Goal: Information Seeking & Learning: Learn about a topic

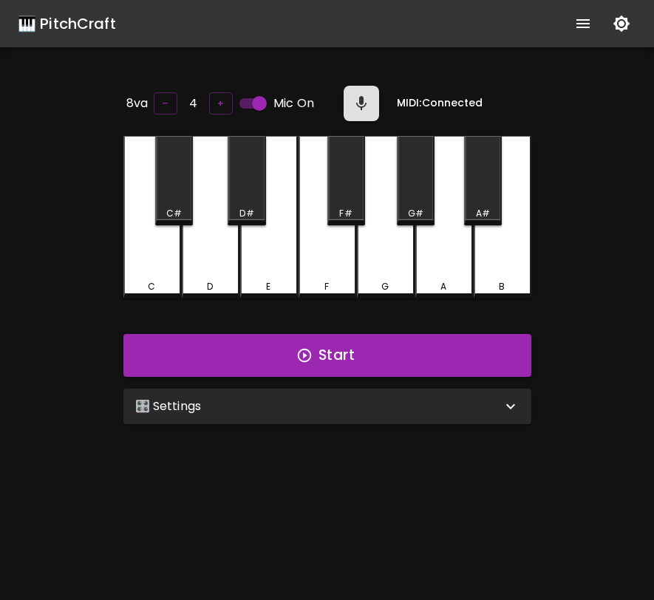
click at [411, 400] on div "🎛️ Settings" at bounding box center [318, 406] width 366 height 18
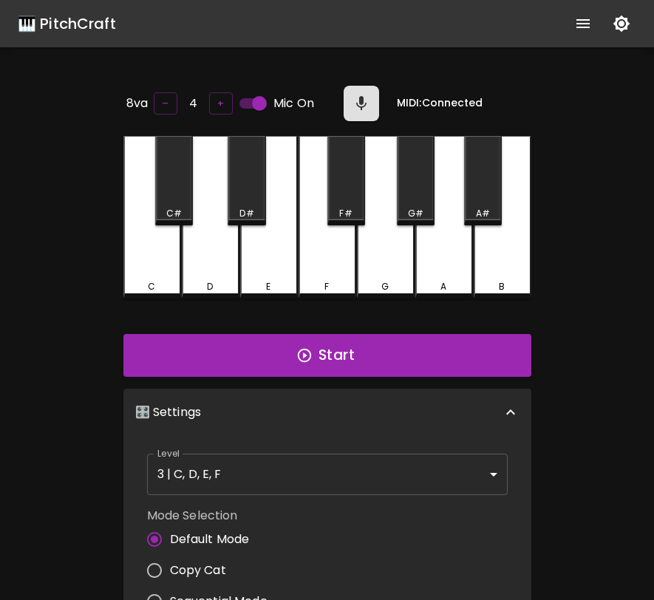
scroll to position [6, 0]
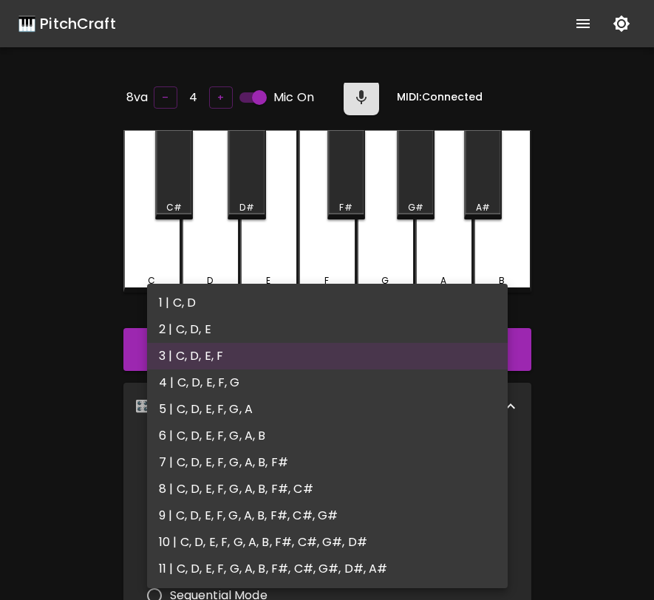
click at [389, 474] on body "🎹 PitchCraft About Badges Log In 8va – 4 + Mic On MIDI: Connected C C# D D# E F…" at bounding box center [327, 489] width 654 height 979
click at [366, 372] on li "4 | C, D, E, F, G" at bounding box center [327, 382] width 361 height 27
type input "7"
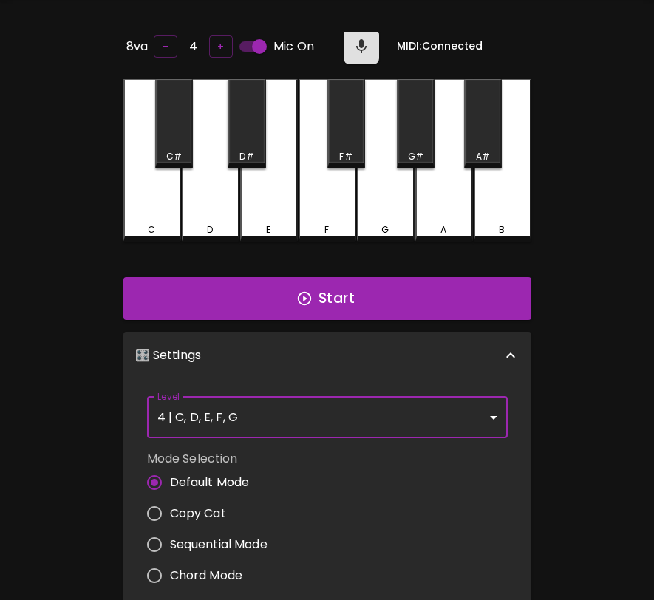
scroll to position [0, 0]
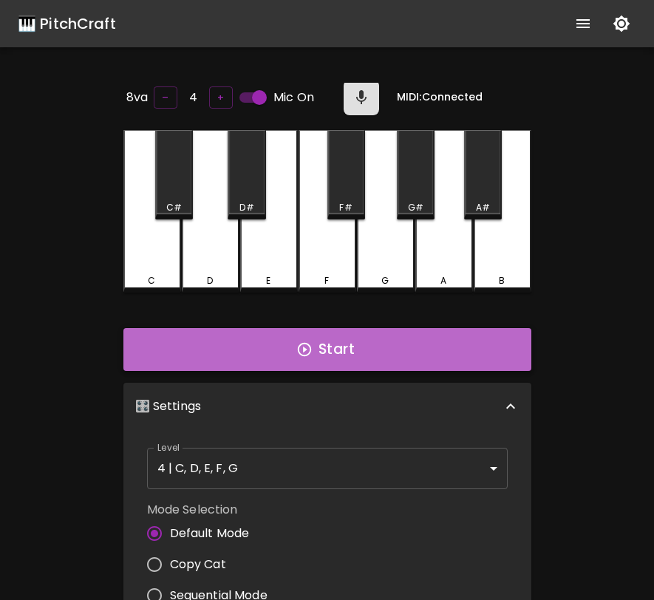
click at [503, 354] on button "Start" at bounding box center [327, 349] width 408 height 43
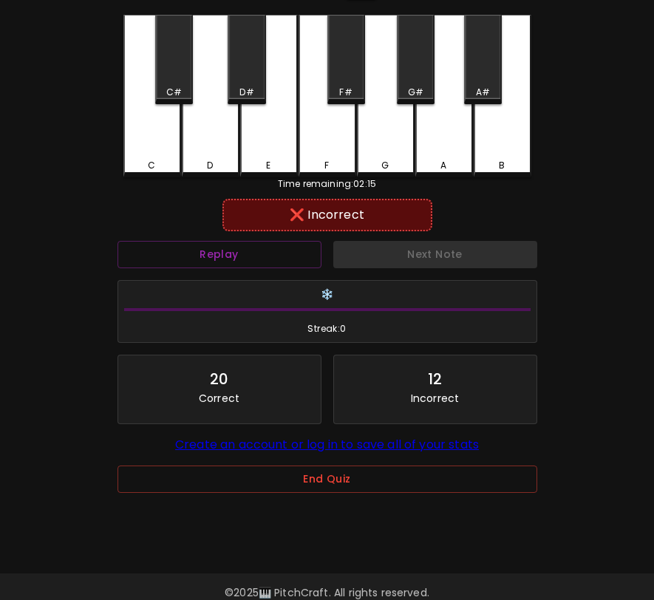
scroll to position [148, 0]
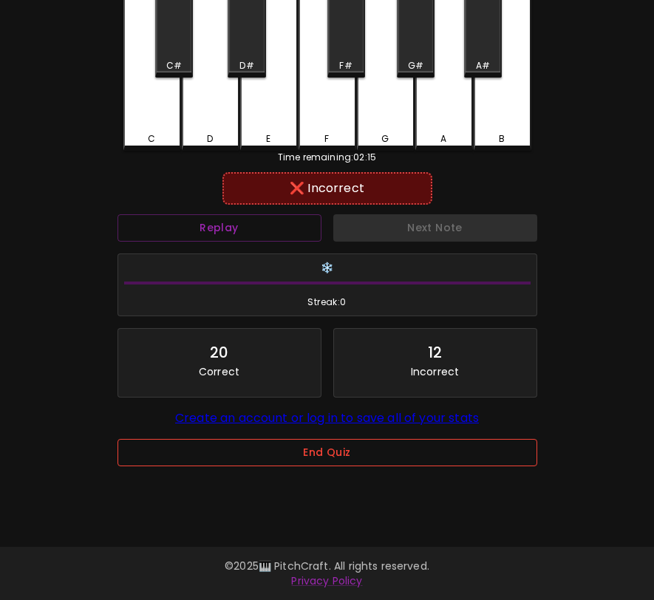
click at [418, 460] on button "End Quiz" at bounding box center [327, 452] width 420 height 27
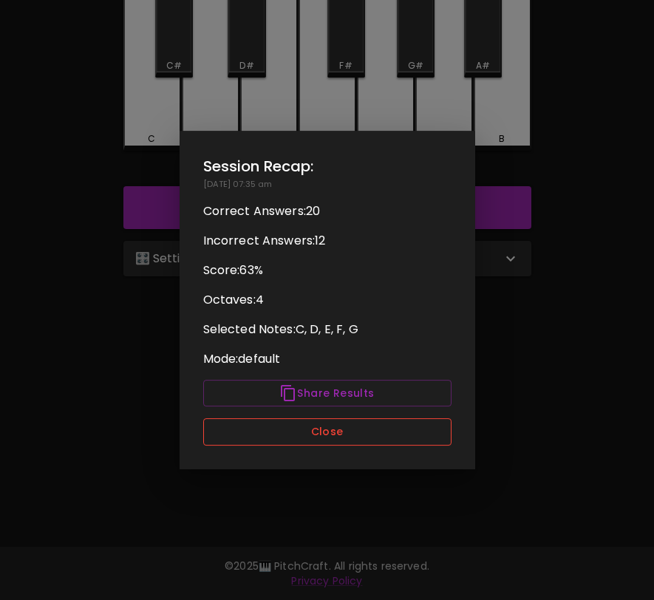
click at [420, 440] on button "Close" at bounding box center [327, 431] width 248 height 27
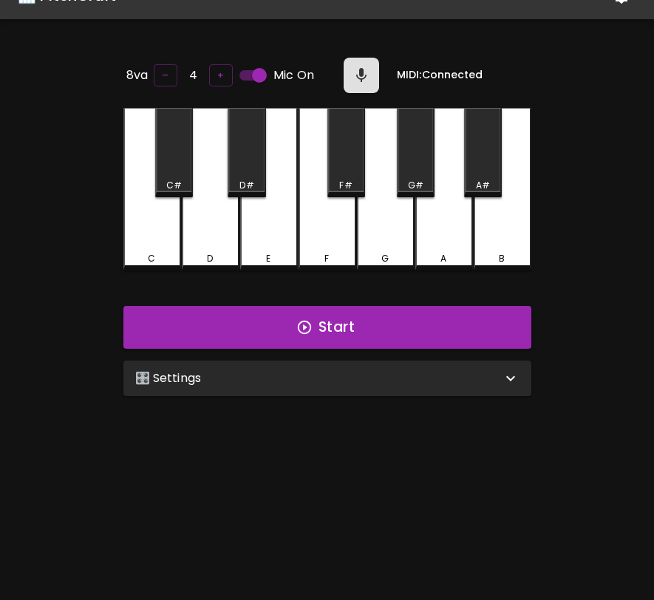
scroll to position [0, 0]
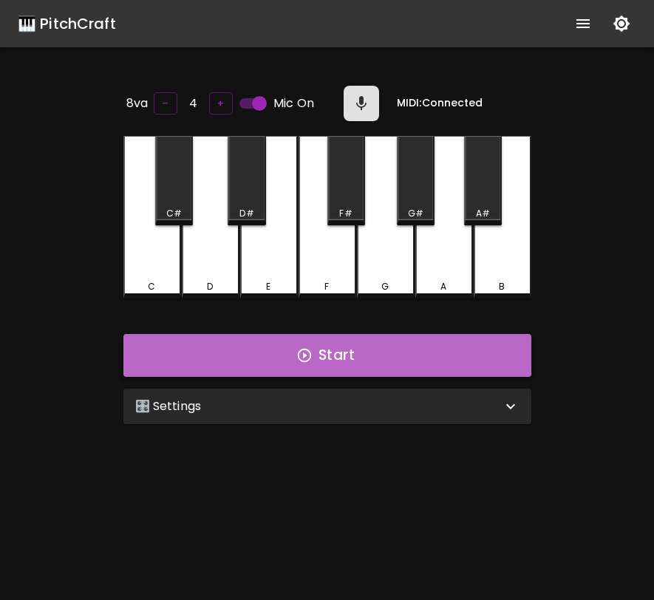
click at [422, 363] on button "Start" at bounding box center [327, 355] width 408 height 43
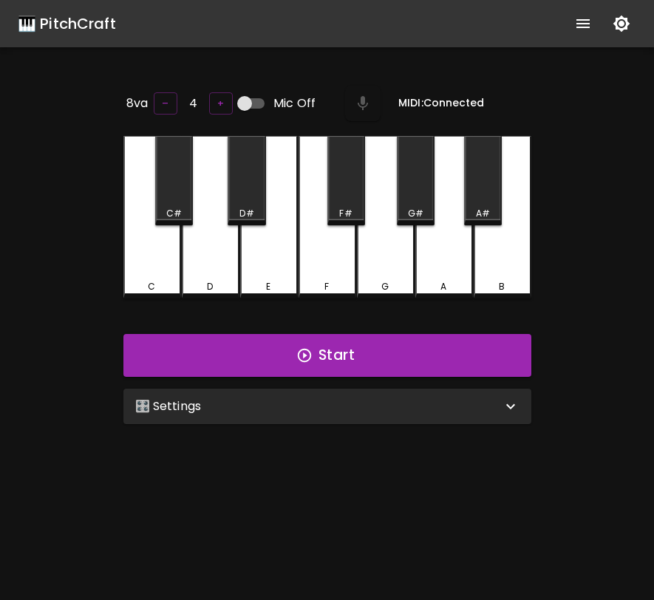
click at [208, 391] on div "🎛️ Settings" at bounding box center [327, 406] width 408 height 35
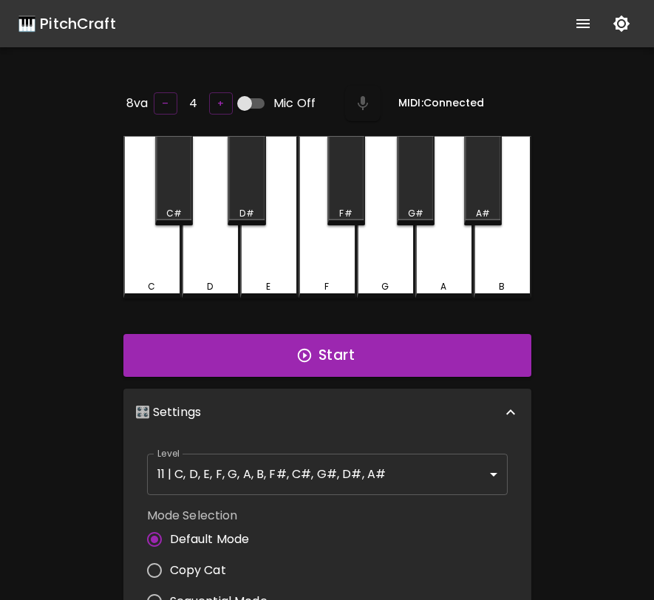
click at [264, 486] on body "🎹 PitchCraft About Badges Log In 8va – 4 + Mic Off MIDI: Connected C C# D D# E …" at bounding box center [327, 489] width 654 height 979
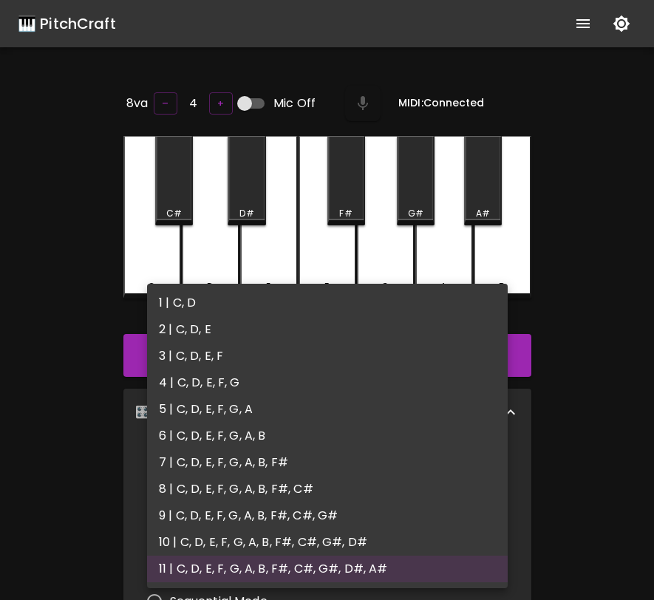
click at [256, 380] on li "4 | C, D, E, F, G" at bounding box center [327, 382] width 361 height 27
type input "7"
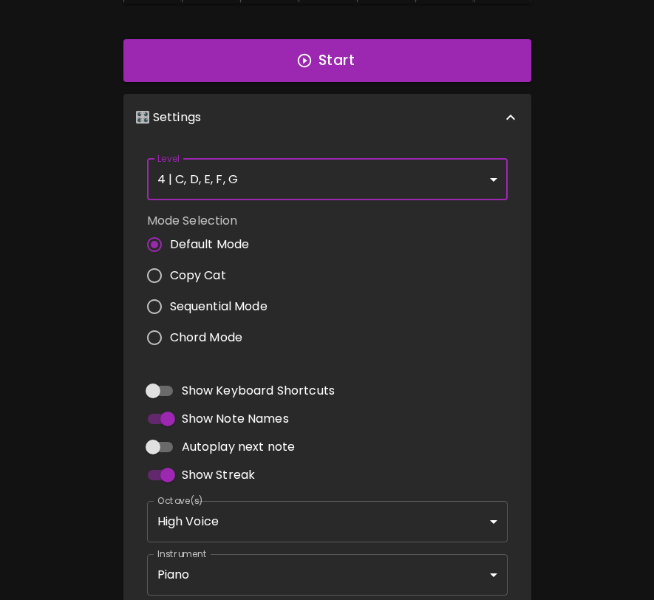
scroll to position [375, 0]
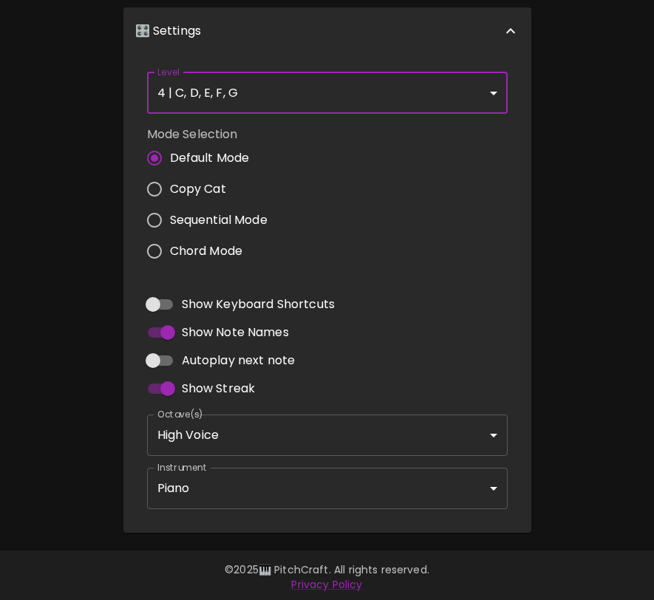
click at [220, 360] on span "Autoplay next note" at bounding box center [239, 361] width 114 height 18
click at [195, 360] on input "Autoplay next note" at bounding box center [153, 360] width 84 height 28
checkbox input "true"
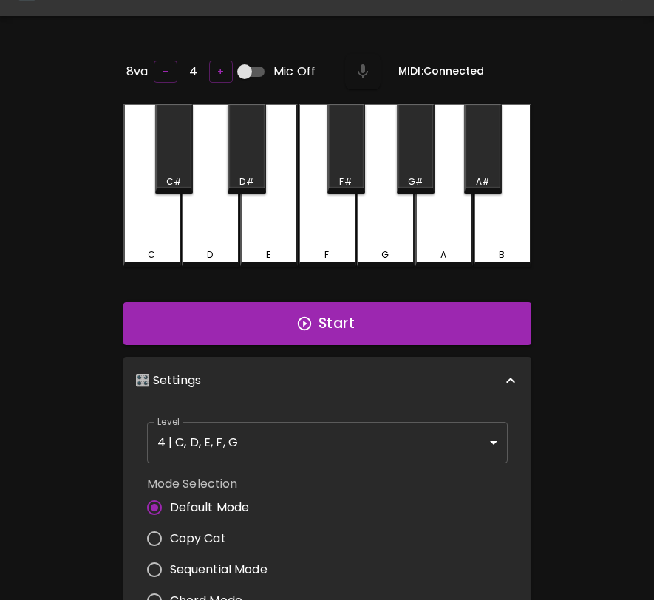
scroll to position [0, 0]
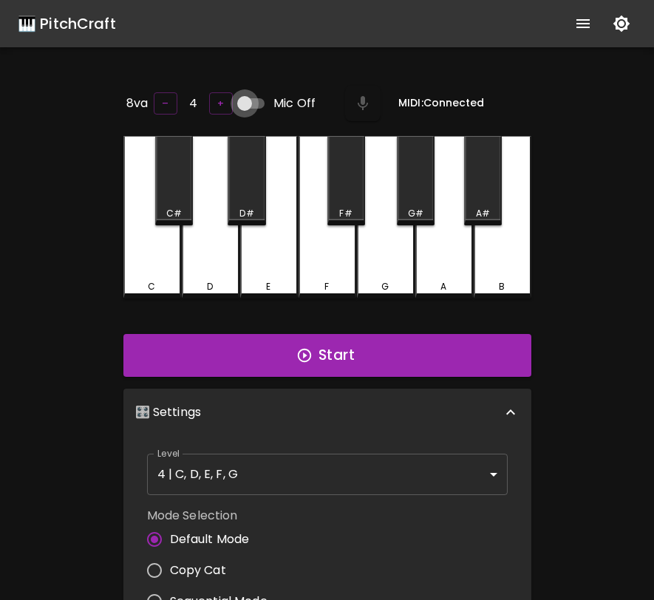
click at [247, 98] on input "Mic Off" at bounding box center [244, 103] width 84 height 28
checkbox input "true"
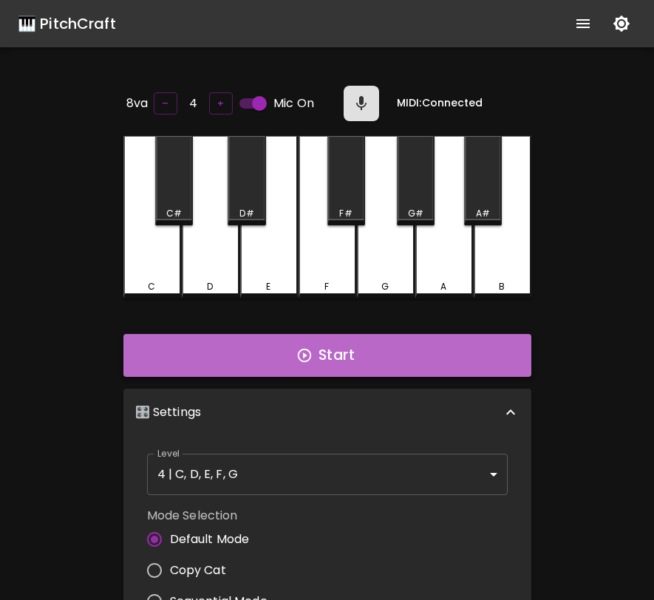
click at [290, 346] on button "Start" at bounding box center [327, 355] width 408 height 43
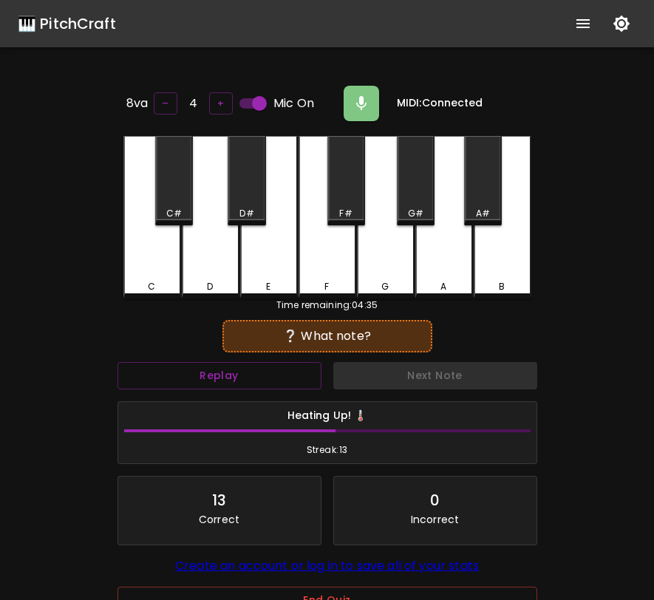
scroll to position [148, 0]
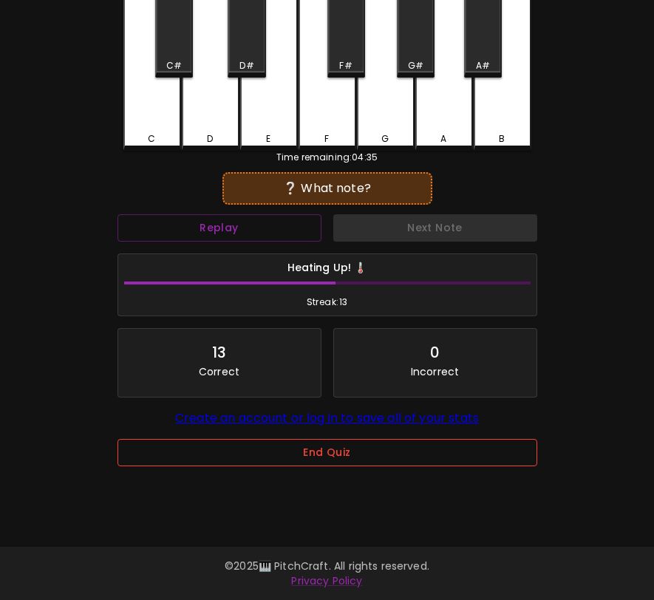
click at [259, 463] on button "End Quiz" at bounding box center [327, 452] width 420 height 27
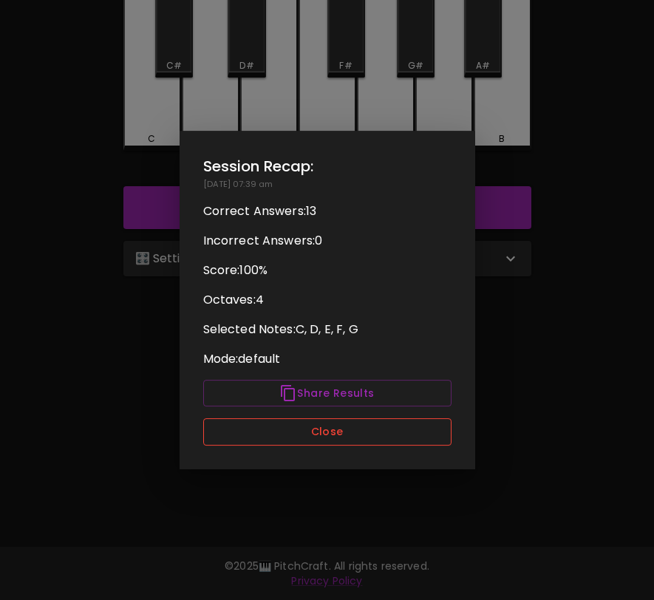
click at [299, 433] on button "Close" at bounding box center [327, 431] width 248 height 27
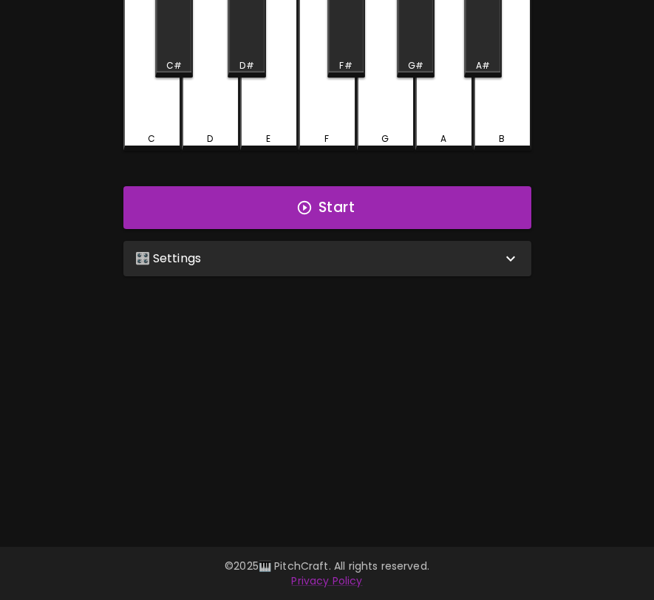
click at [349, 258] on div "🎛️ Settings" at bounding box center [318, 259] width 366 height 18
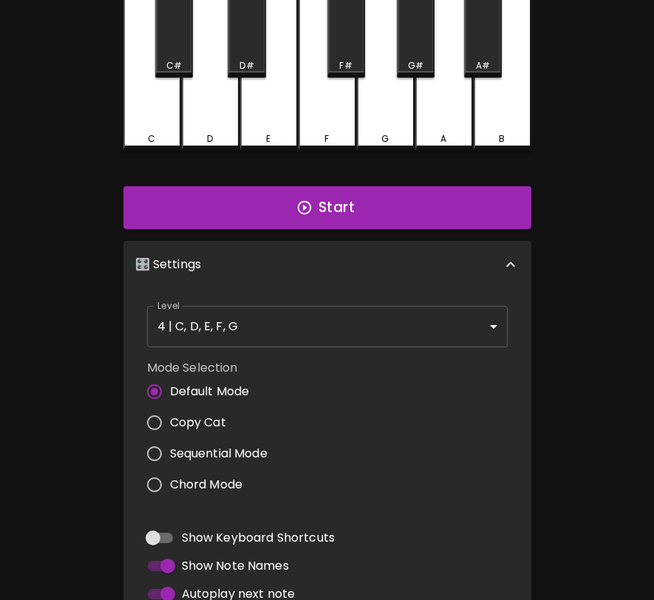
click at [240, 448] on span "Sequential Mode" at bounding box center [219, 454] width 98 height 18
click at [170, 448] on input "Sequential Mode" at bounding box center [154, 453] width 31 height 31
radio input "true"
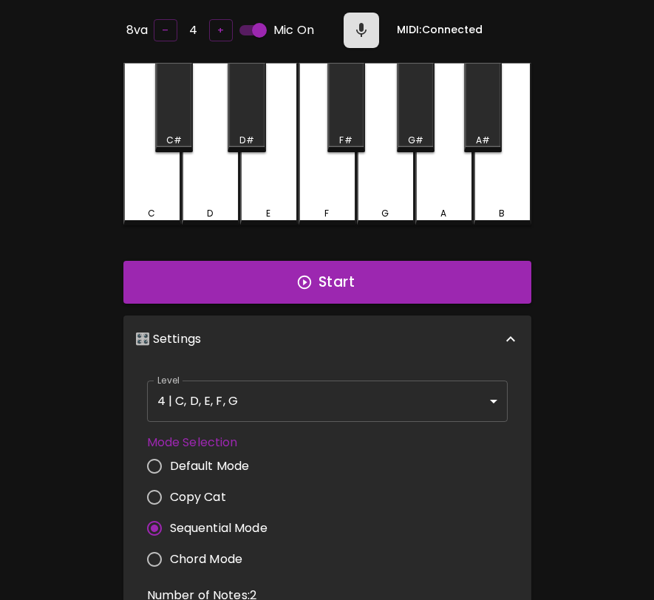
scroll to position [0, 0]
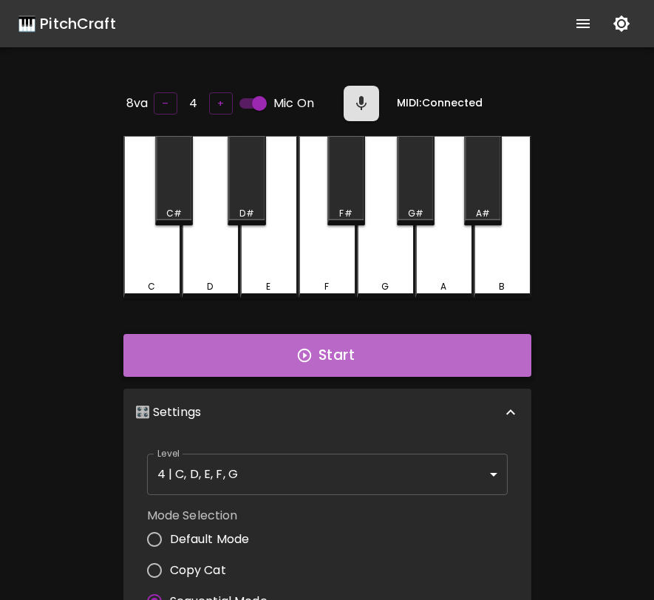
click at [369, 346] on button "Start" at bounding box center [327, 355] width 408 height 43
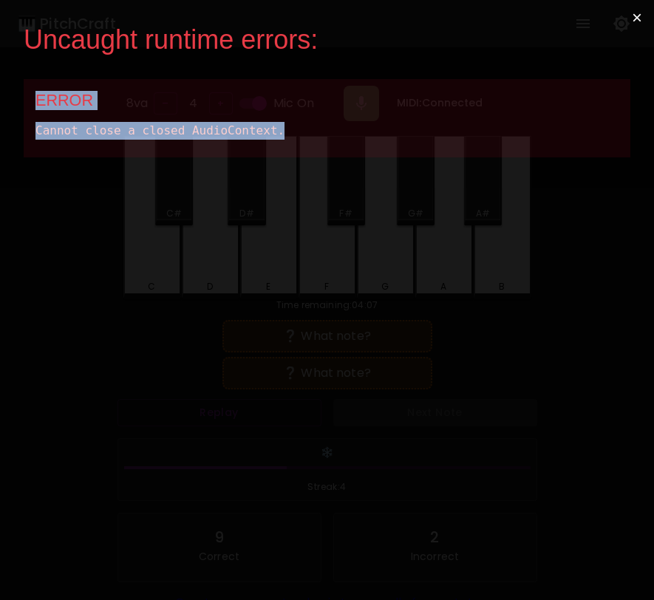
drag, startPoint x: 304, startPoint y: 134, endPoint x: 24, endPoint y: 68, distance: 286.9
click at [24, 68] on div "Uncaught runtime errors: × ERROR Cannot close a closed AudioContext." at bounding box center [327, 300] width 654 height 600
copy div "ERROR Cannot close a closed AudioContext."
click at [629, 13] on button "×" at bounding box center [637, 17] width 34 height 35
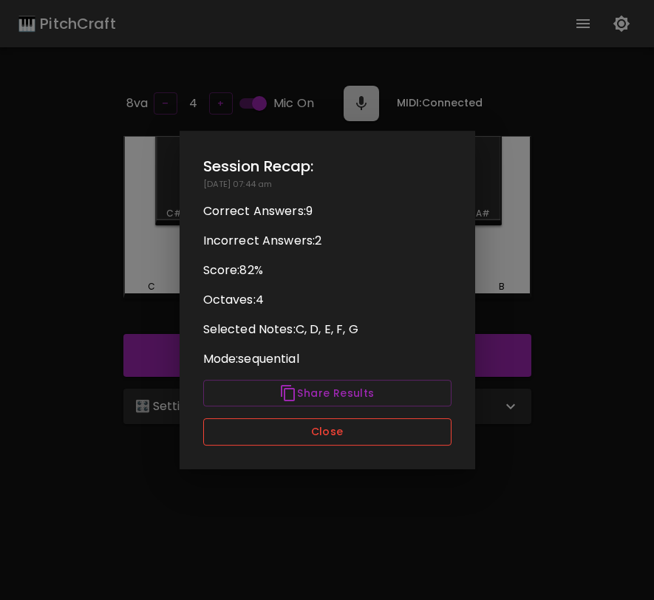
click at [406, 437] on button "Close" at bounding box center [327, 431] width 248 height 27
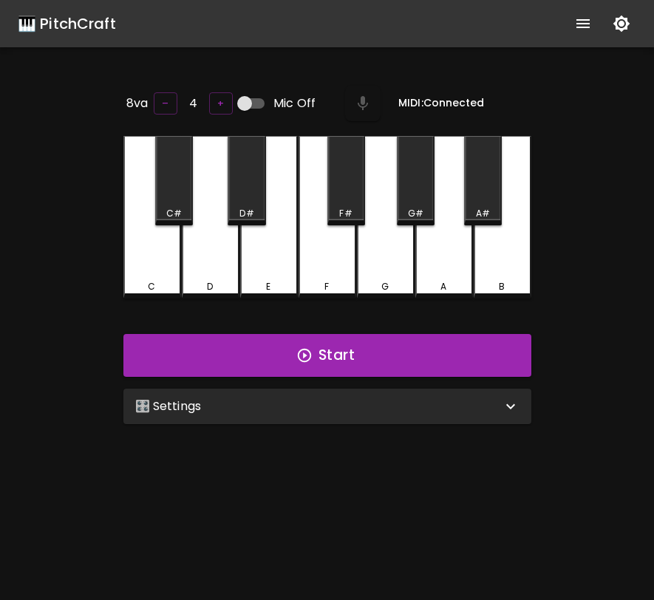
click at [466, 400] on div "🎛️ Settings" at bounding box center [318, 406] width 366 height 18
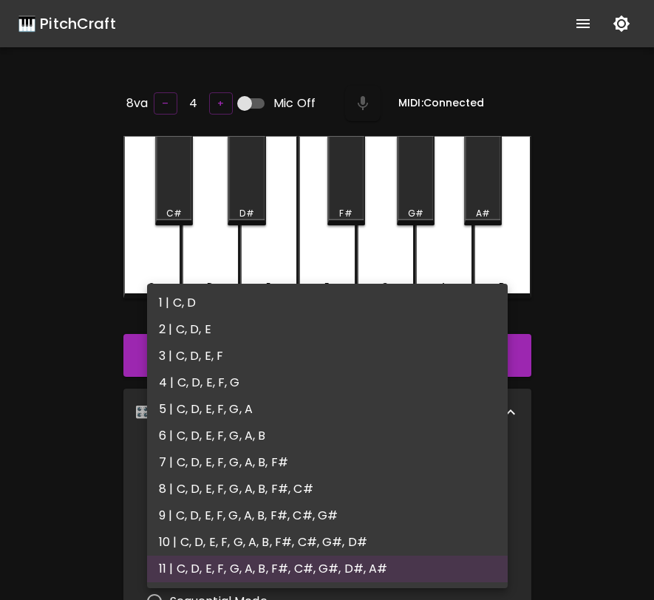
click at [267, 479] on body "🎹 PitchCraft About Badges Log In 8va – 4 + Mic Off MIDI: Connected C C# D D# E …" at bounding box center [327, 489] width 654 height 979
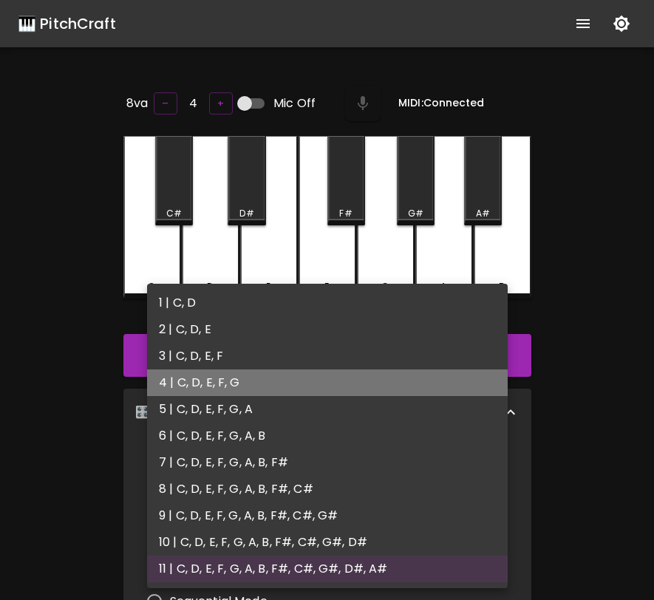
click at [260, 380] on li "4 | C, D, E, F, G" at bounding box center [327, 382] width 361 height 27
type input "7"
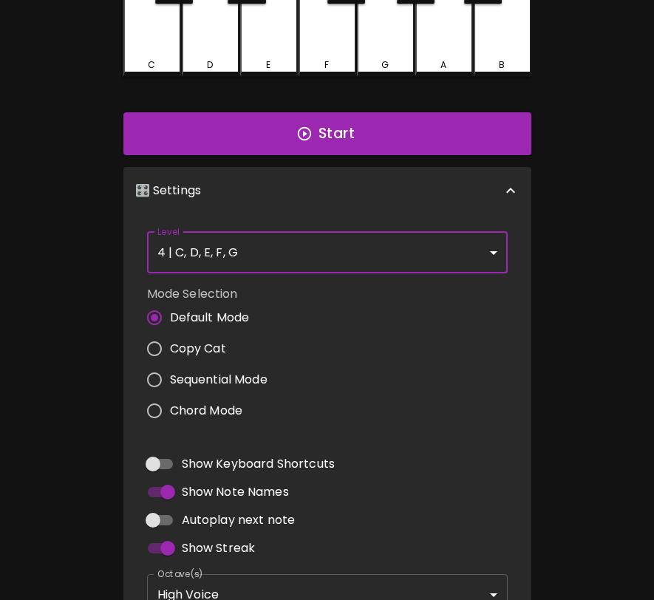
scroll to position [219, 0]
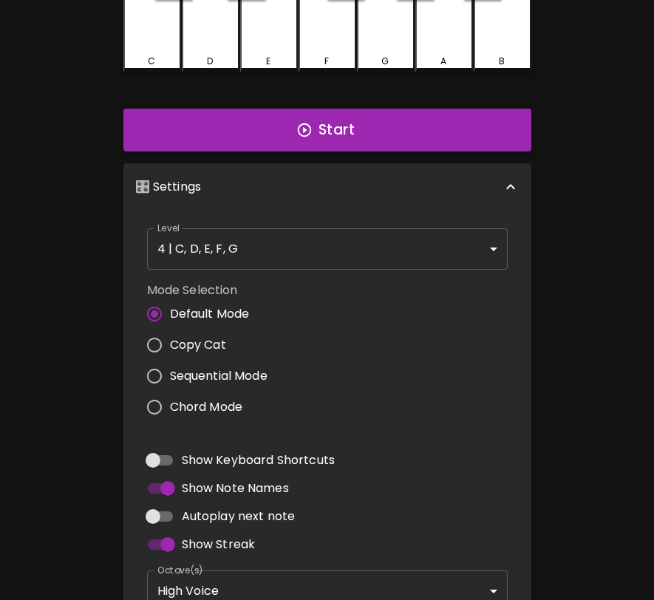
click at [253, 513] on span "Autoplay next note" at bounding box center [239, 517] width 114 height 18
click at [195, 513] on input "Autoplay next note" at bounding box center [153, 516] width 84 height 28
checkbox input "true"
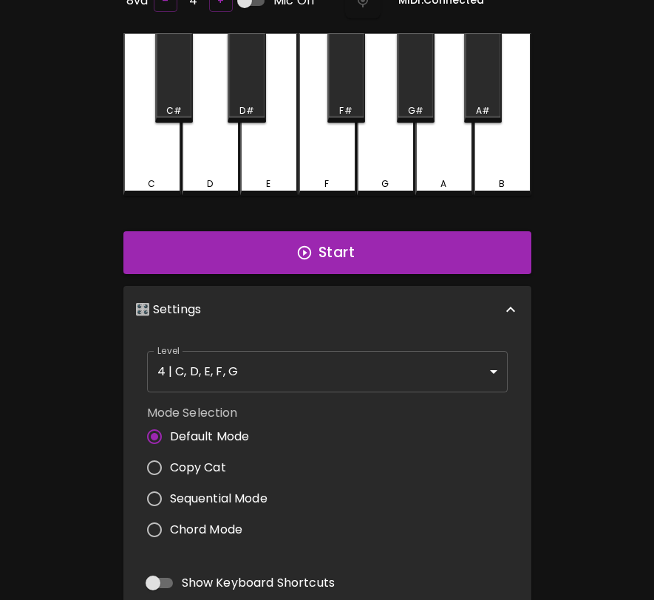
scroll to position [0, 0]
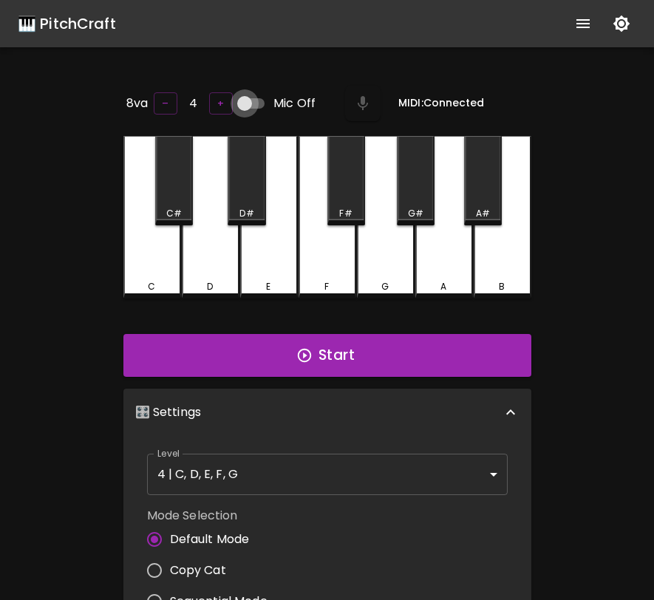
click at [251, 97] on input "Mic Off" at bounding box center [244, 103] width 84 height 28
checkbox input "true"
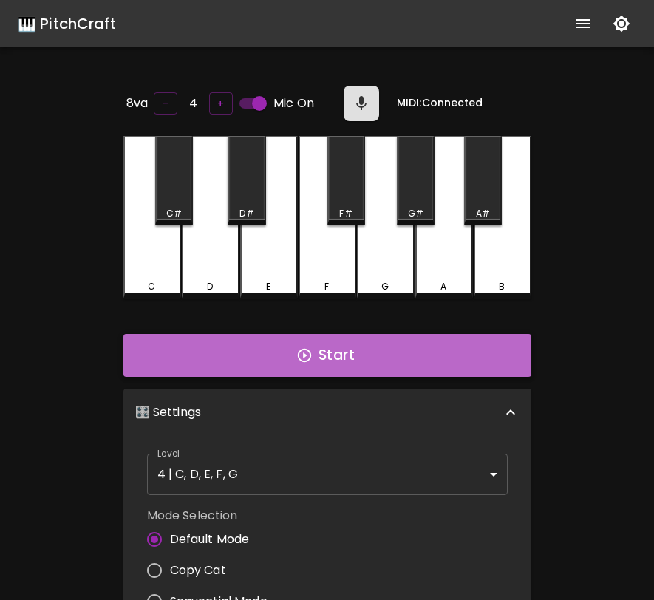
click at [269, 357] on button "Start" at bounding box center [327, 355] width 408 height 43
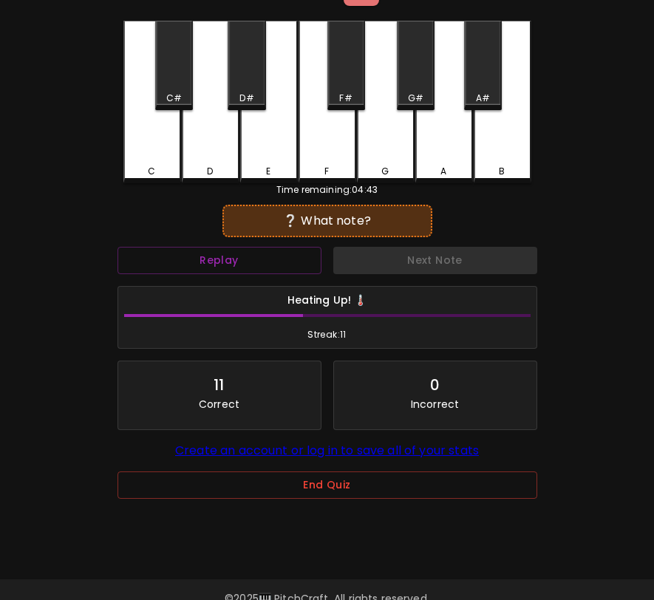
scroll to position [148, 0]
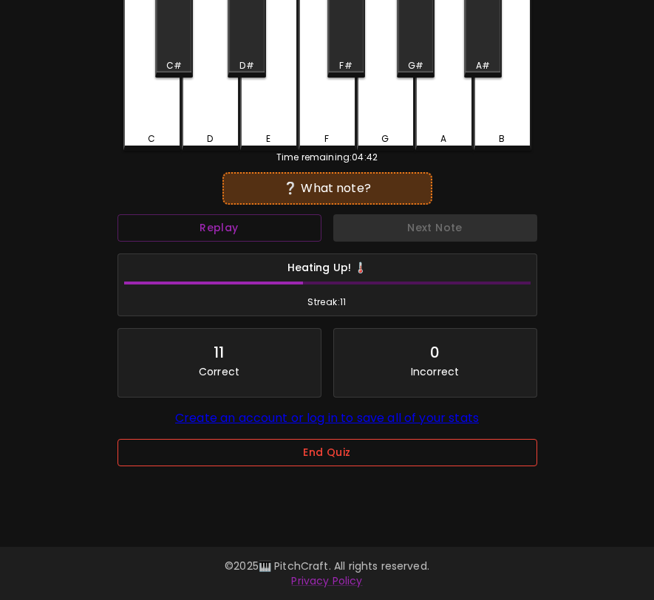
click at [300, 457] on button "End Quiz" at bounding box center [327, 452] width 420 height 27
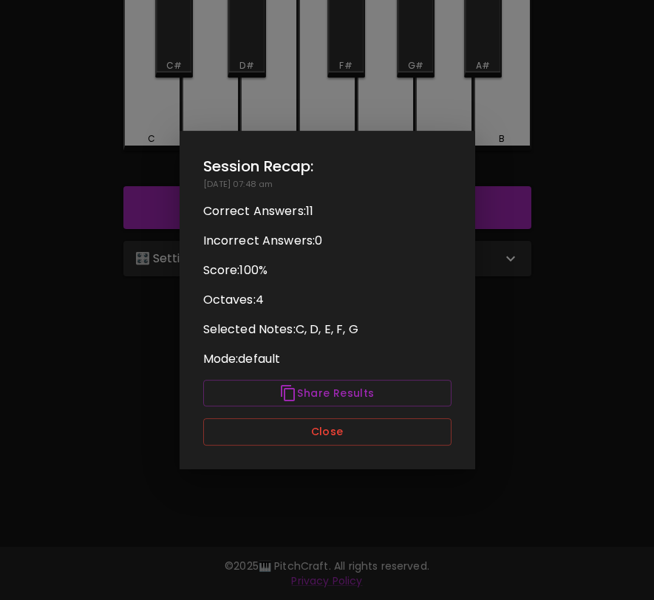
click at [334, 410] on div "Session Recap: [DATE] 07:48 am Correct Answers: 11 Incorrect Answers: 0 Score: …" at bounding box center [327, 300] width 295 height 338
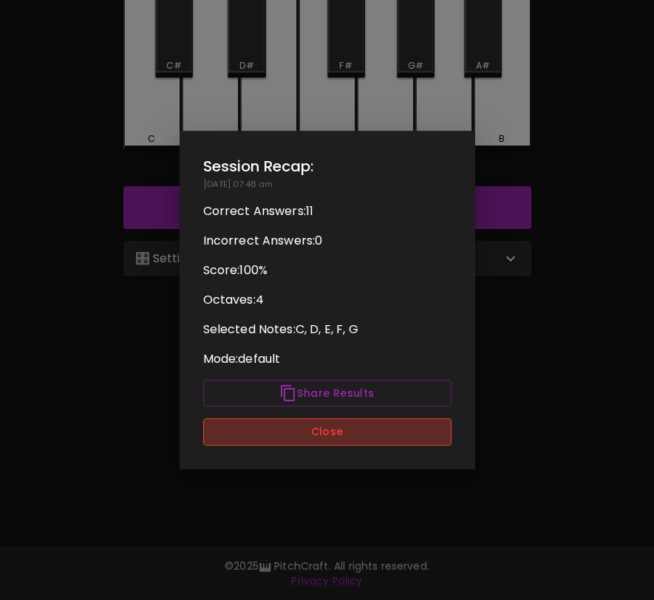
click at [325, 431] on button "Close" at bounding box center [327, 431] width 248 height 27
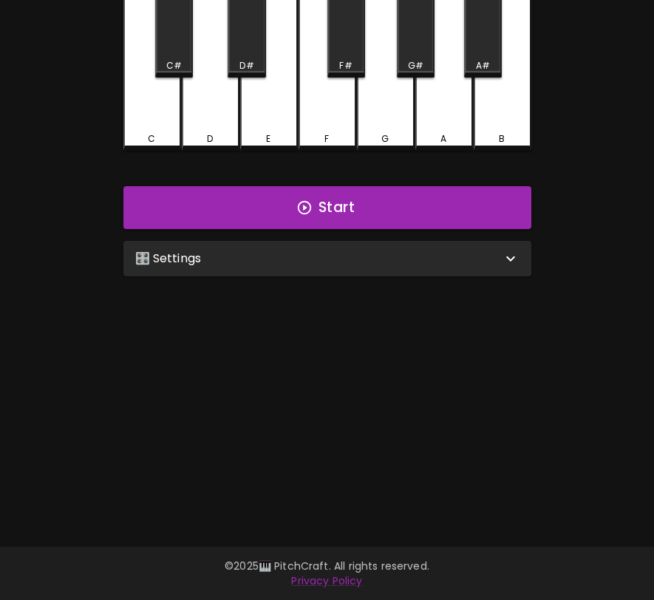
click at [379, 256] on div "🎛️ Settings" at bounding box center [318, 259] width 366 height 18
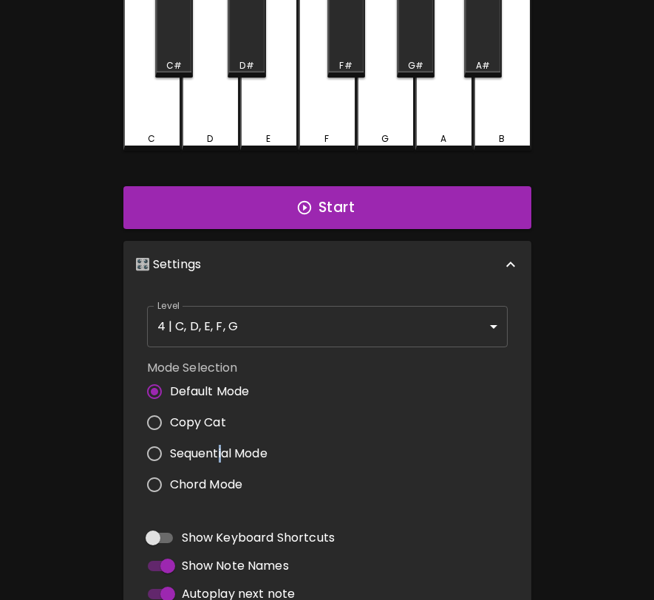
click at [221, 445] on span "Sequential Mode" at bounding box center [219, 454] width 98 height 18
click at [212, 455] on span "Sequential Mode" at bounding box center [219, 454] width 98 height 18
click at [170, 455] on input "Sequential Mode" at bounding box center [154, 453] width 31 height 31
radio input "true"
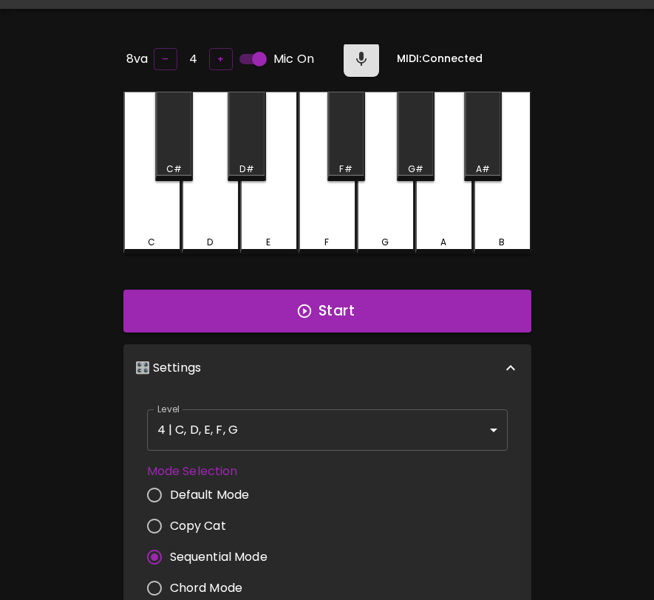
scroll to position [0, 0]
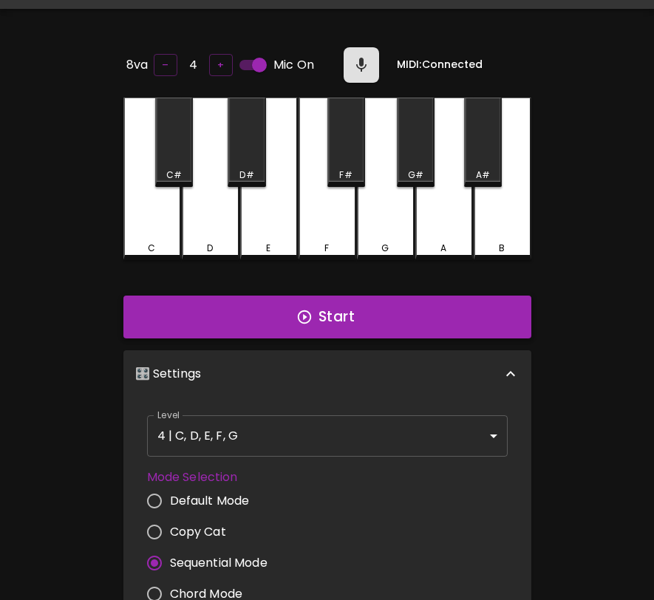
click at [333, 303] on button "Start" at bounding box center [327, 316] width 408 height 43
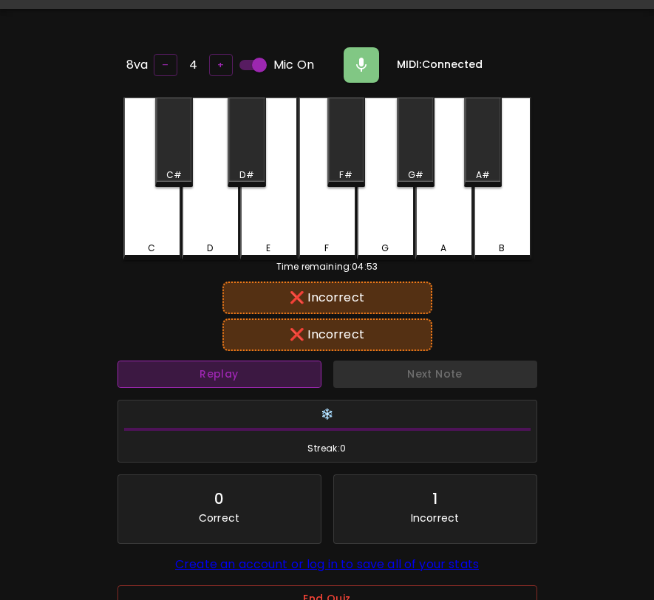
click at [275, 376] on button "Replay" at bounding box center [219, 374] width 204 height 27
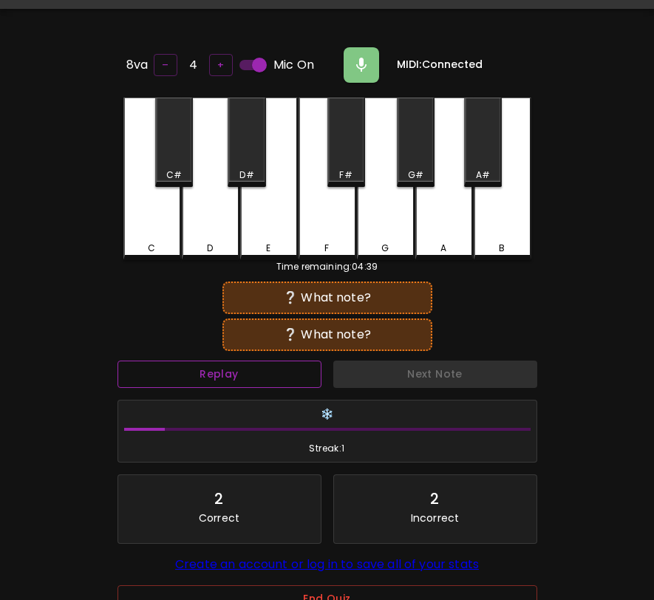
click at [275, 376] on button "Replay" at bounding box center [219, 374] width 204 height 27
click at [143, 232] on div "C" at bounding box center [152, 179] width 58 height 163
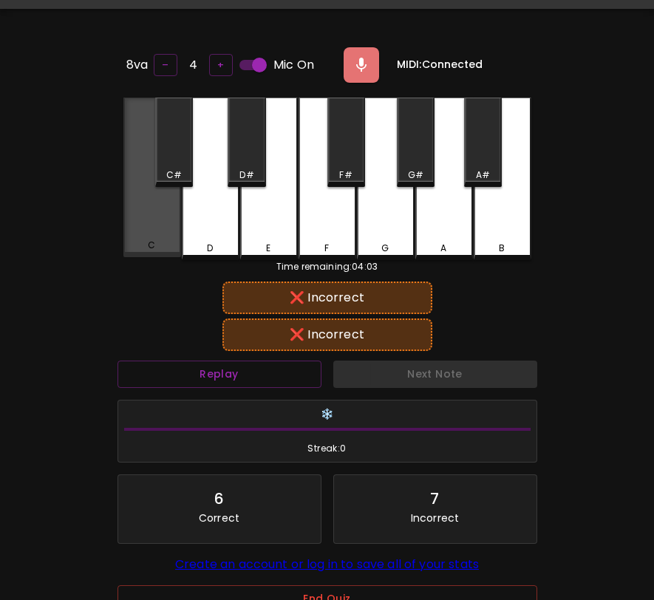
click at [143, 232] on div "C" at bounding box center [152, 178] width 58 height 160
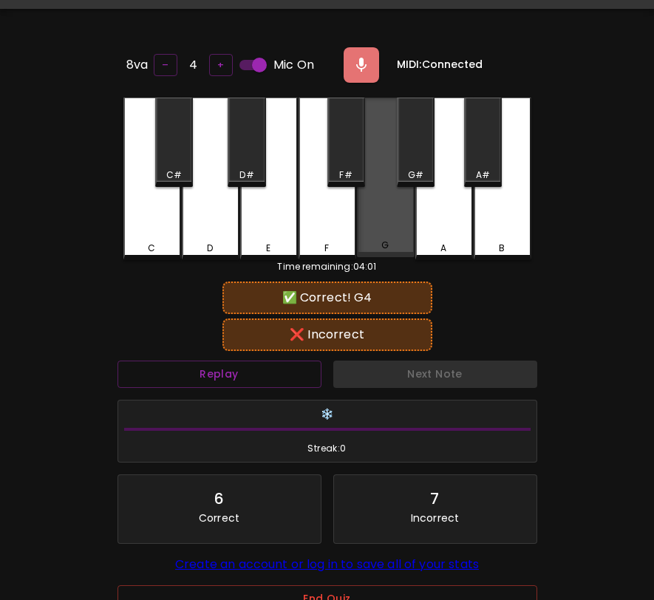
click at [371, 220] on div "G" at bounding box center [386, 178] width 58 height 160
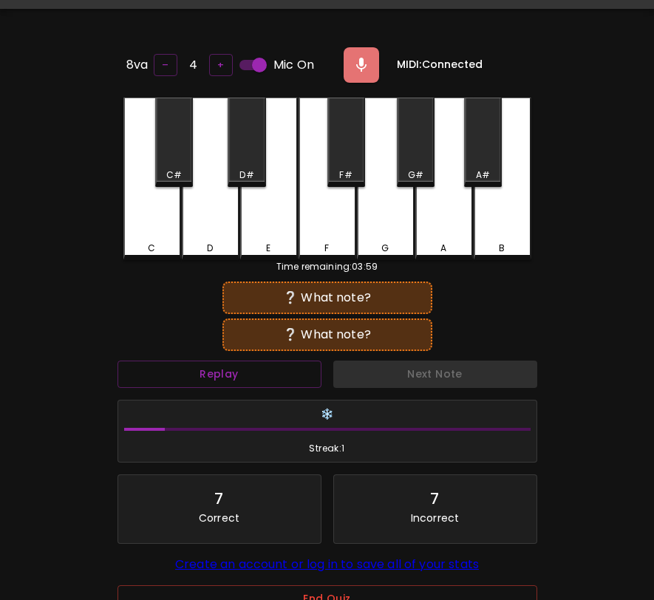
click at [226, 229] on div "D" at bounding box center [211, 179] width 58 height 163
click at [377, 215] on div "G" at bounding box center [386, 179] width 58 height 163
click at [146, 229] on div "C" at bounding box center [152, 179] width 58 height 163
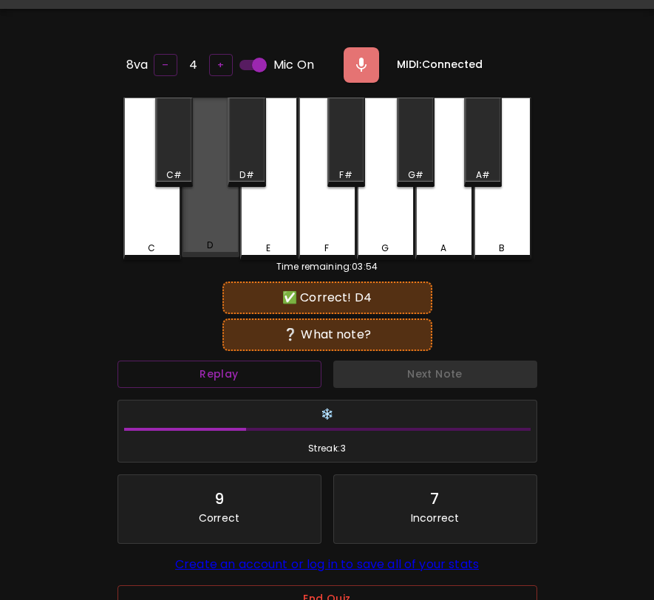
click at [213, 233] on div "D" at bounding box center [211, 178] width 58 height 160
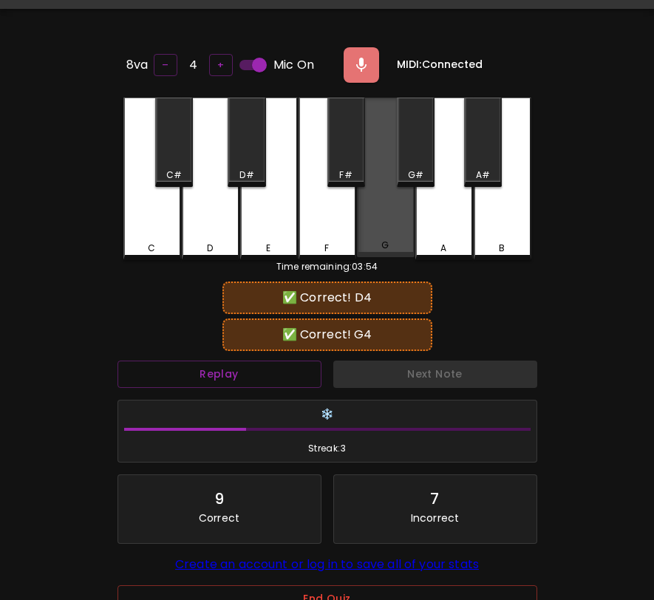
click at [379, 208] on div "G" at bounding box center [386, 178] width 58 height 160
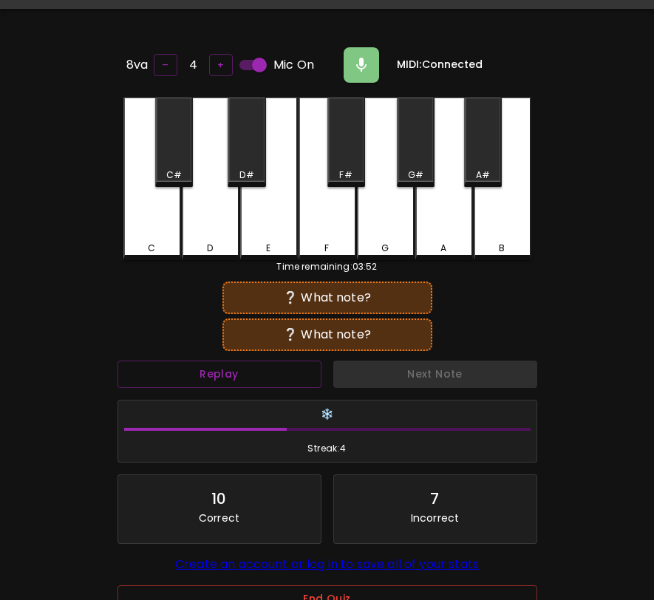
click at [163, 230] on div "C" at bounding box center [152, 179] width 58 height 163
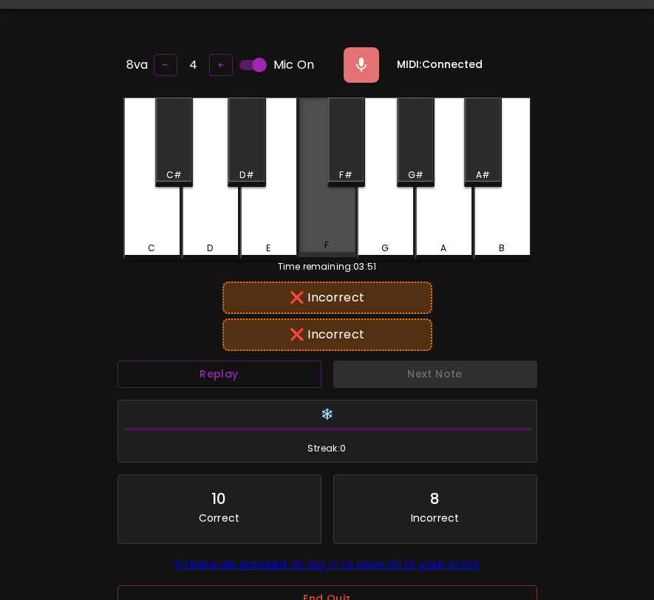
click at [303, 202] on div "F" at bounding box center [327, 178] width 58 height 160
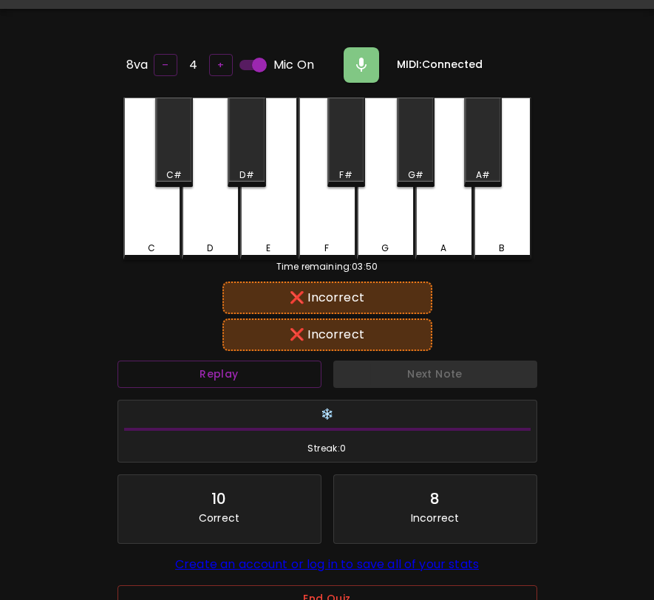
click at [160, 233] on div "C" at bounding box center [152, 179] width 58 height 163
click at [232, 230] on div "D" at bounding box center [211, 179] width 58 height 163
click at [148, 219] on div "C" at bounding box center [152, 179] width 58 height 163
click at [248, 211] on div "E" at bounding box center [269, 179] width 58 height 163
click at [247, 211] on div "E" at bounding box center [269, 179] width 58 height 163
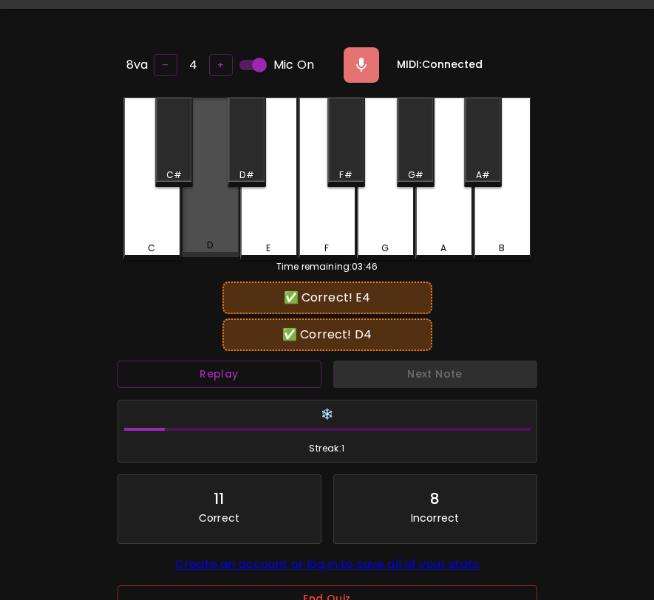
click at [231, 211] on div "D" at bounding box center [211, 178] width 58 height 160
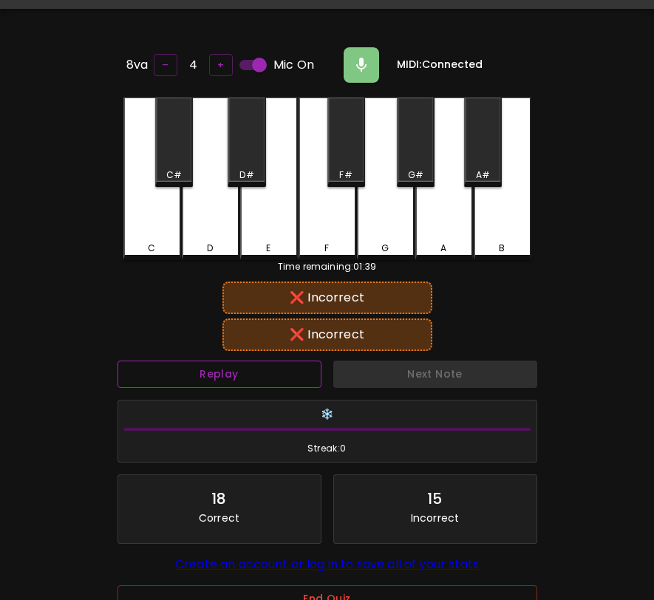
click at [264, 372] on button "Replay" at bounding box center [219, 374] width 204 height 27
